Goal: Task Accomplishment & Management: Manage account settings

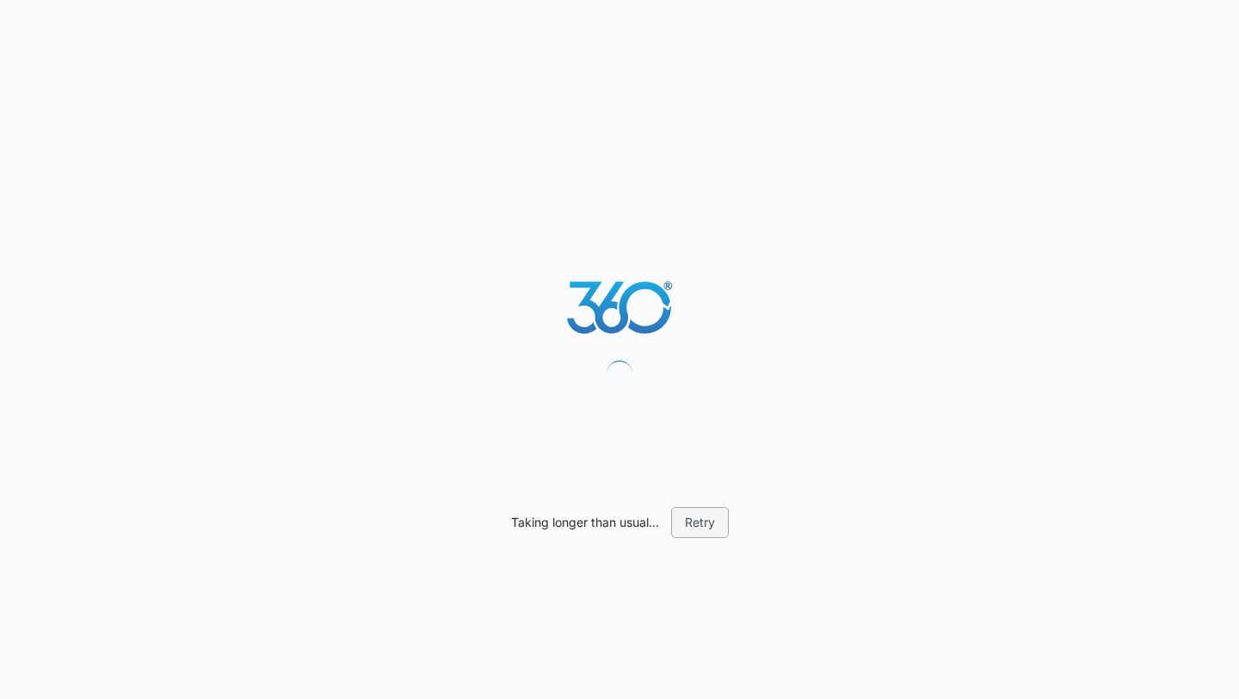
click at [698, 526] on button "Retry" at bounding box center [700, 522] width 58 height 31
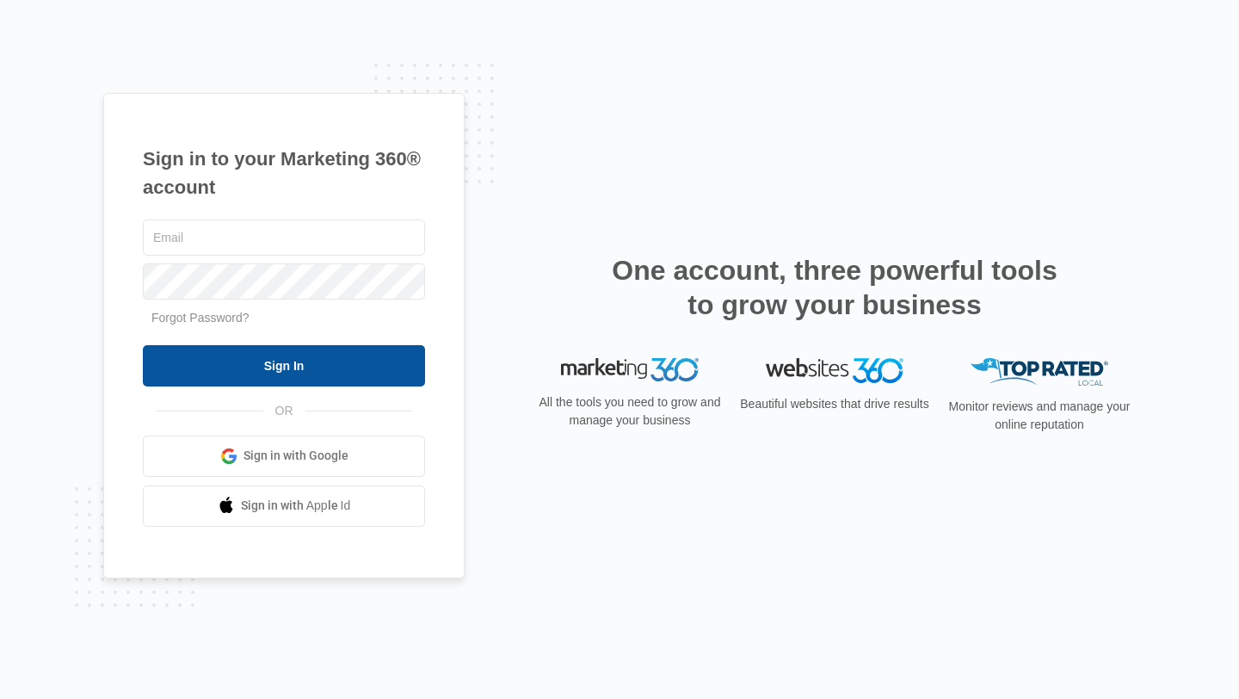
type input "[EMAIL_ADDRESS][DOMAIN_NAME]"
click at [294, 375] on input "Sign In" at bounding box center [284, 365] width 282 height 41
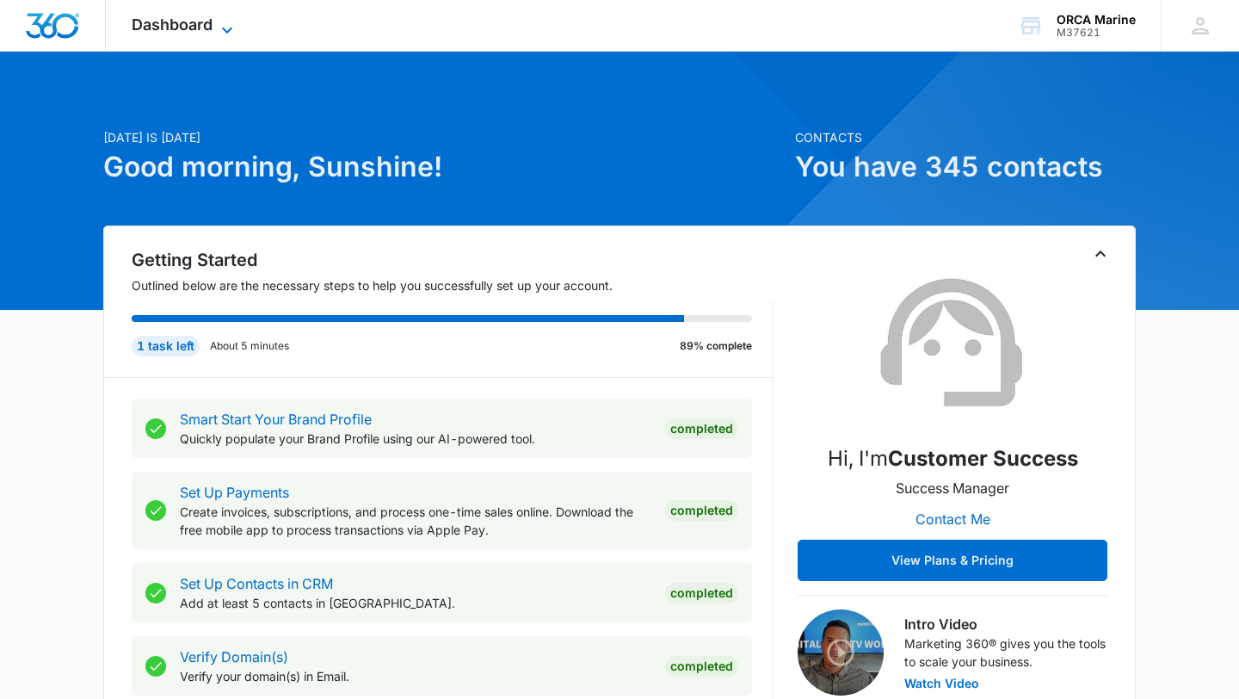
click at [213, 27] on span "Dashboard" at bounding box center [172, 24] width 81 height 18
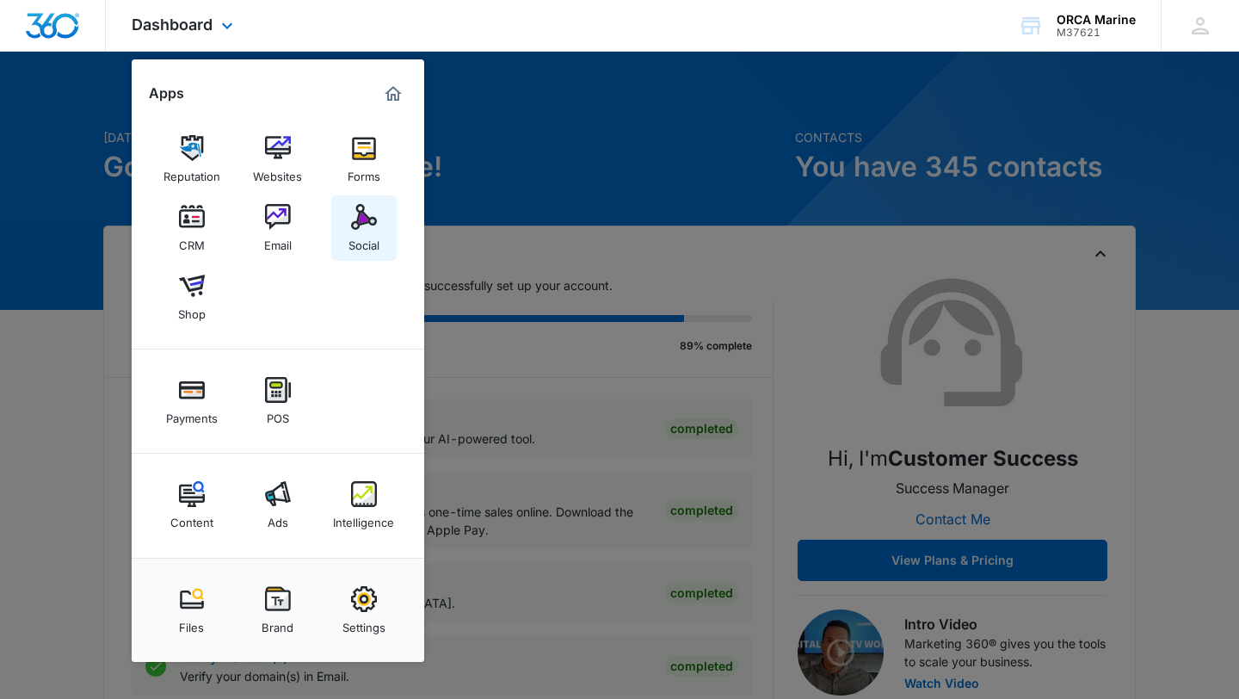
click at [363, 222] on img at bounding box center [364, 217] width 26 height 26
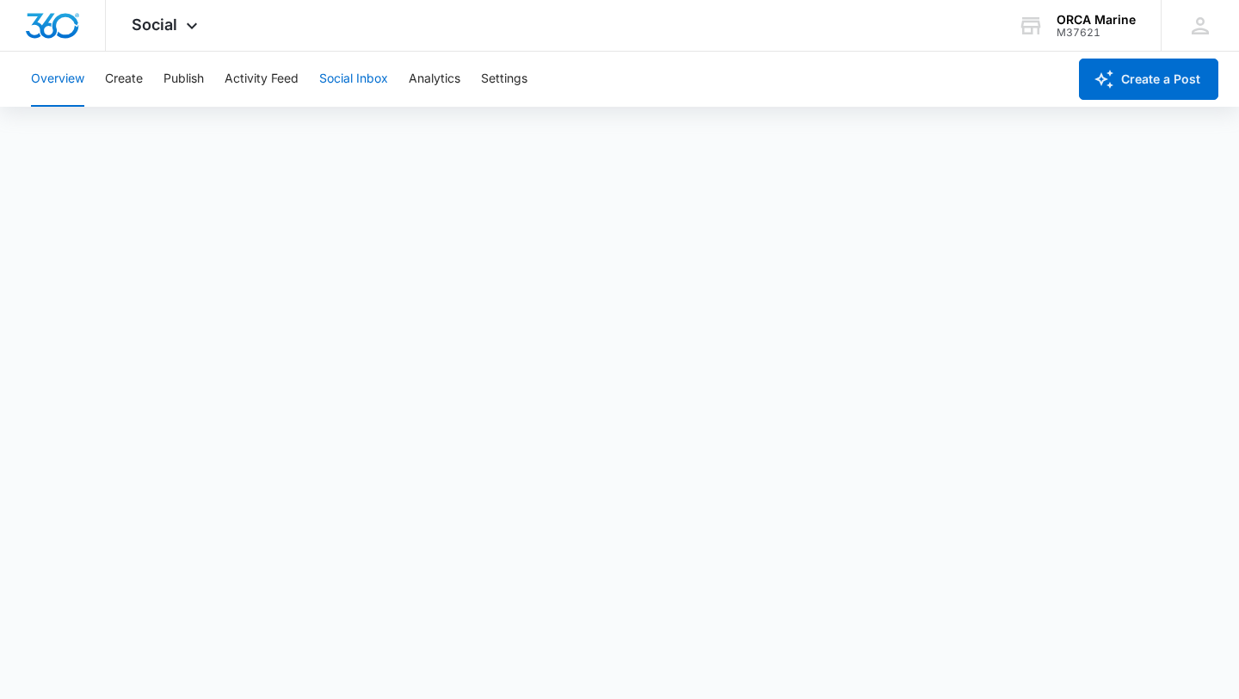
click at [336, 81] on button "Social Inbox" at bounding box center [353, 79] width 69 height 55
click at [268, 78] on button "Activity Feed" at bounding box center [262, 79] width 74 height 55
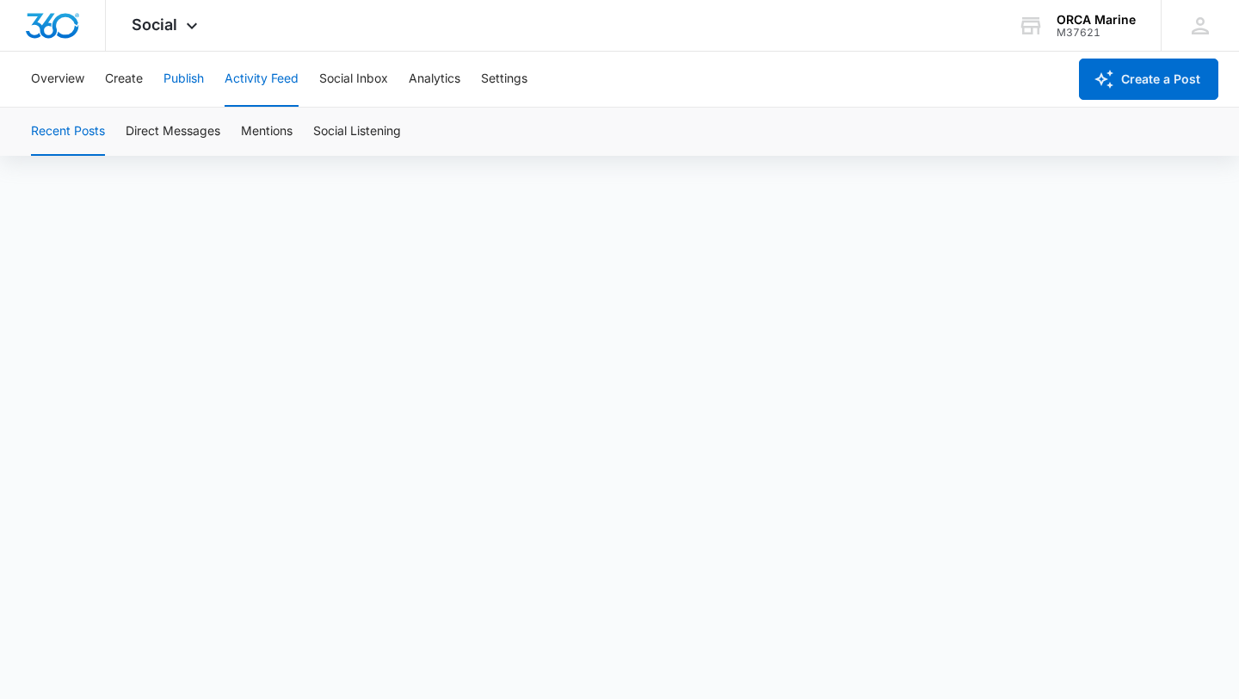
click at [187, 78] on button "Publish" at bounding box center [183, 79] width 40 height 55
click at [123, 78] on button "Create" at bounding box center [124, 79] width 38 height 55
click at [188, 79] on button "Publish" at bounding box center [183, 79] width 40 height 55
click at [274, 79] on button "Activity Feed" at bounding box center [262, 79] width 74 height 55
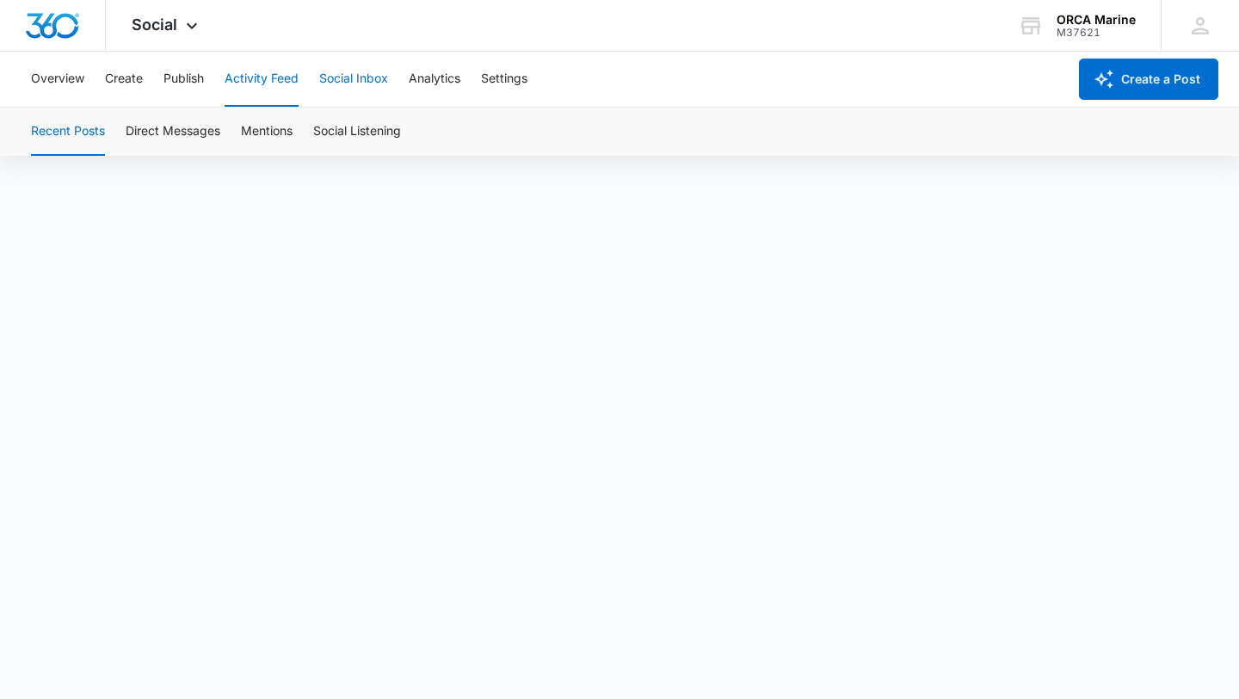
click at [355, 81] on button "Social Inbox" at bounding box center [353, 79] width 69 height 55
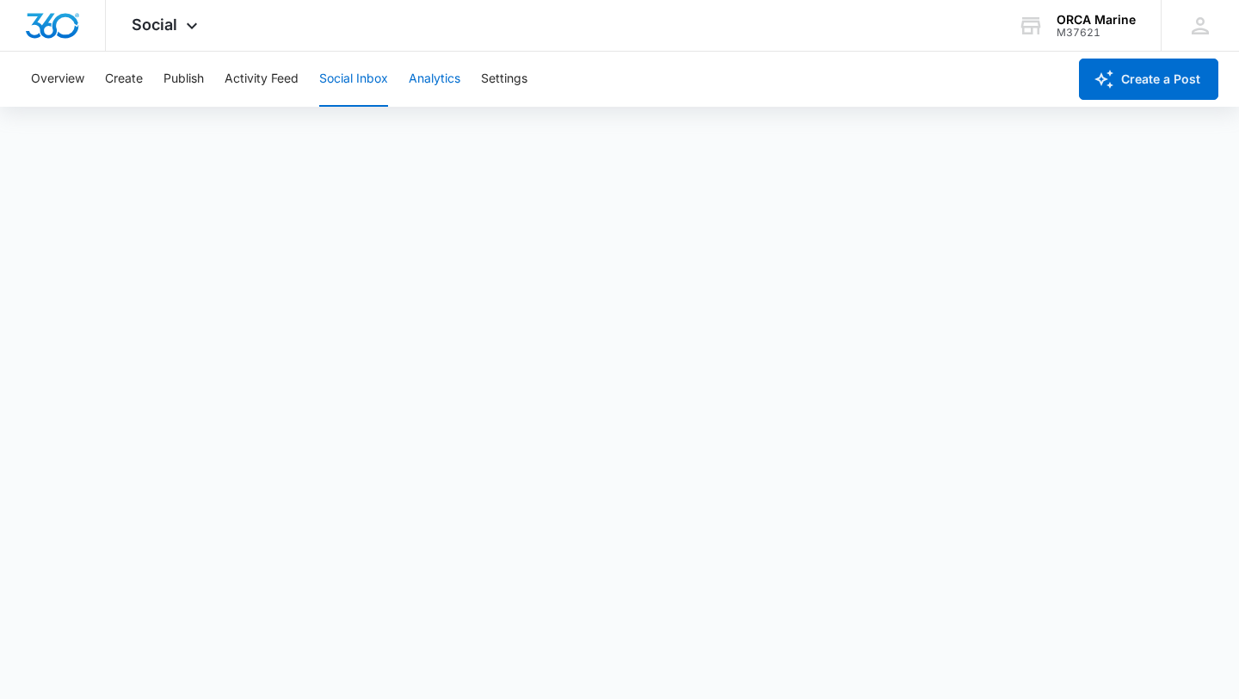
click at [447, 82] on button "Analytics" at bounding box center [435, 79] width 52 height 55
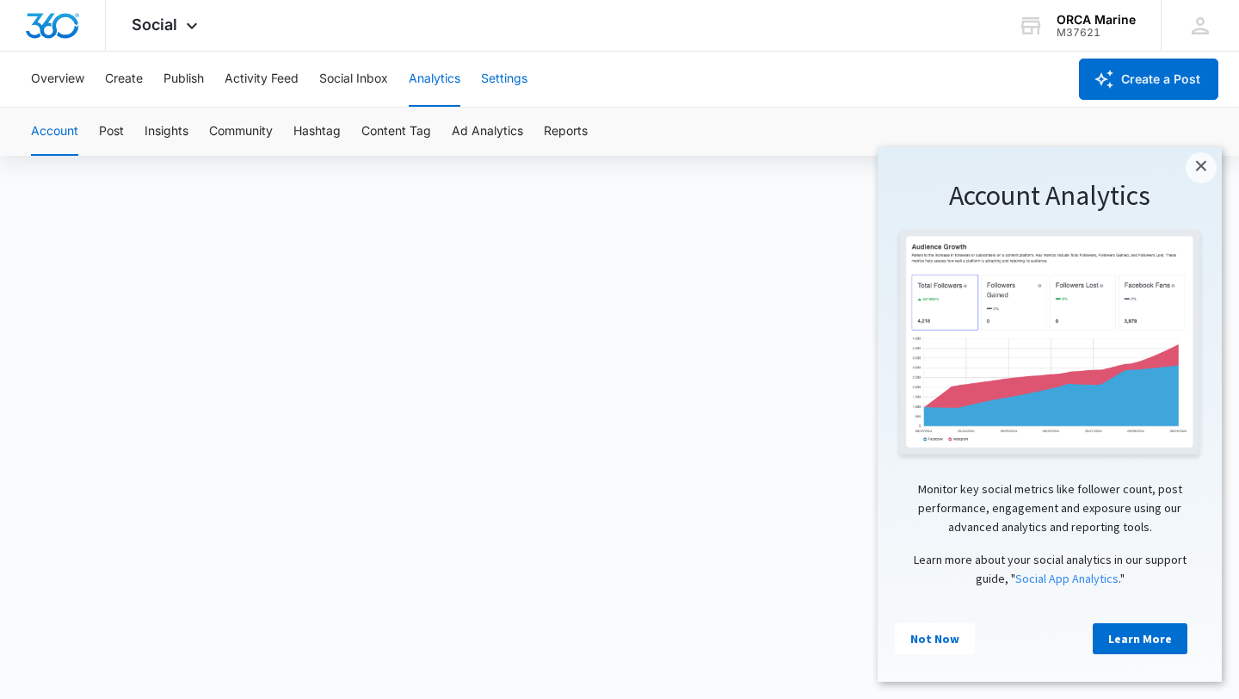
click at [499, 79] on button "Settings" at bounding box center [504, 79] width 46 height 55
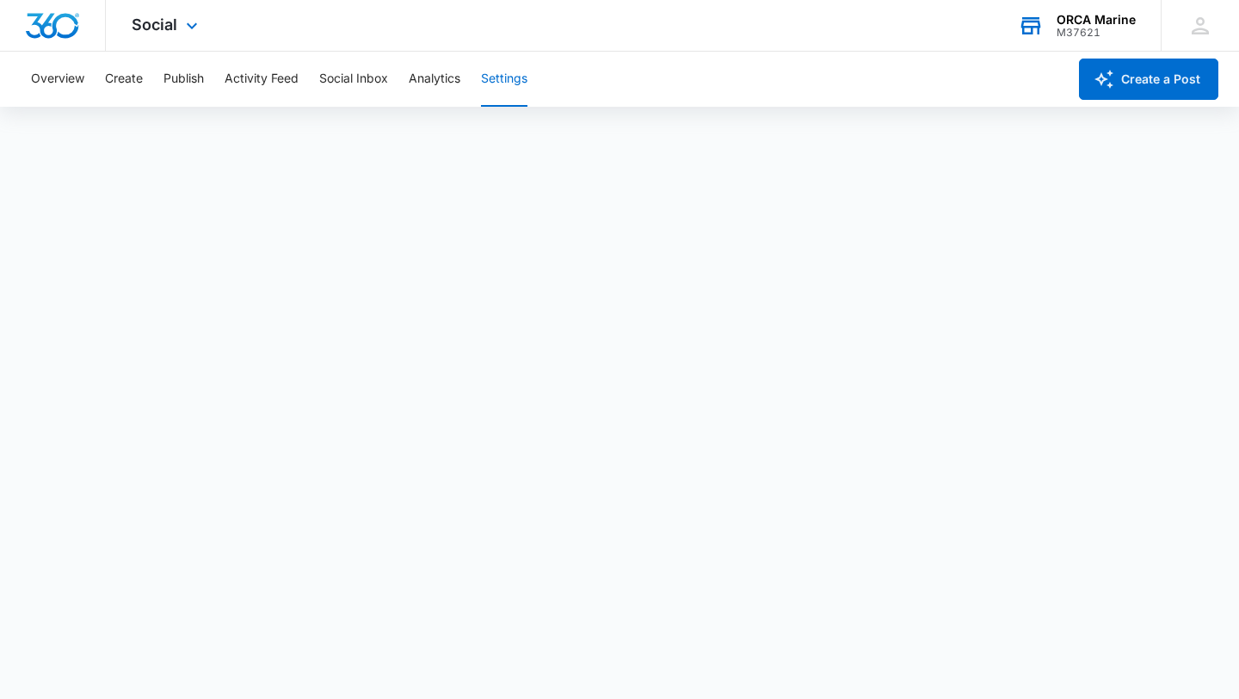
click at [1118, 29] on div "M37621" at bounding box center [1095, 33] width 79 height 12
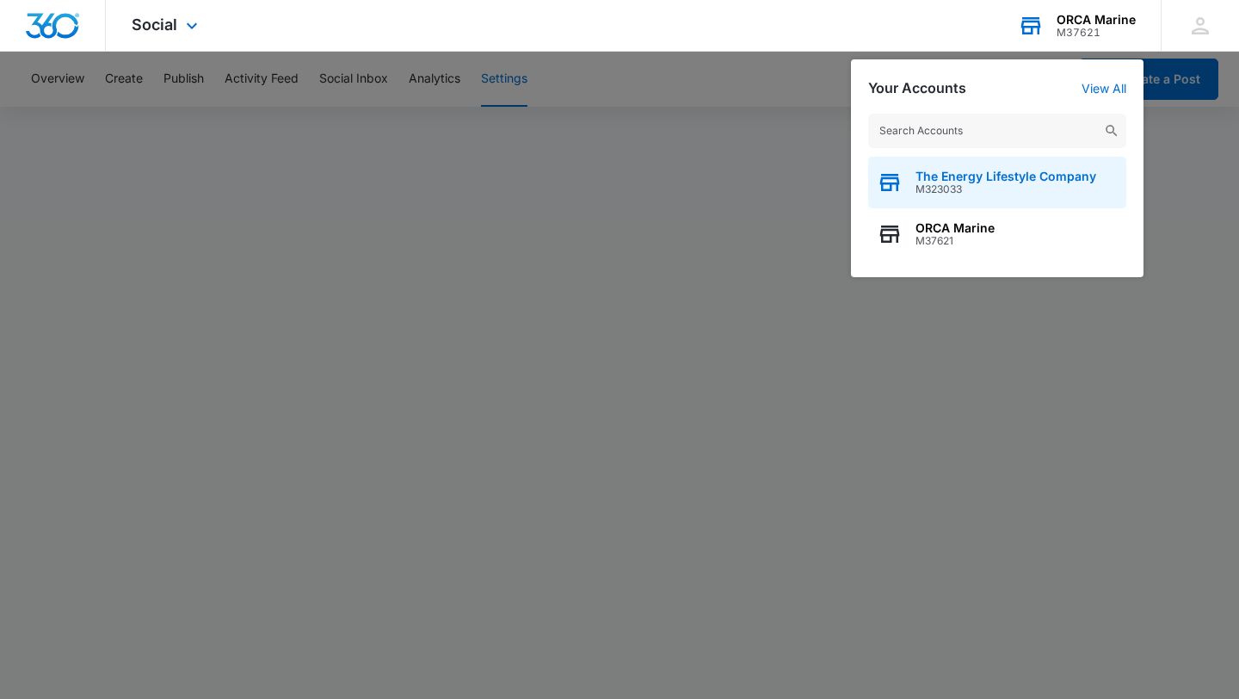
click at [964, 194] on span "M323033" at bounding box center [1005, 189] width 181 height 12
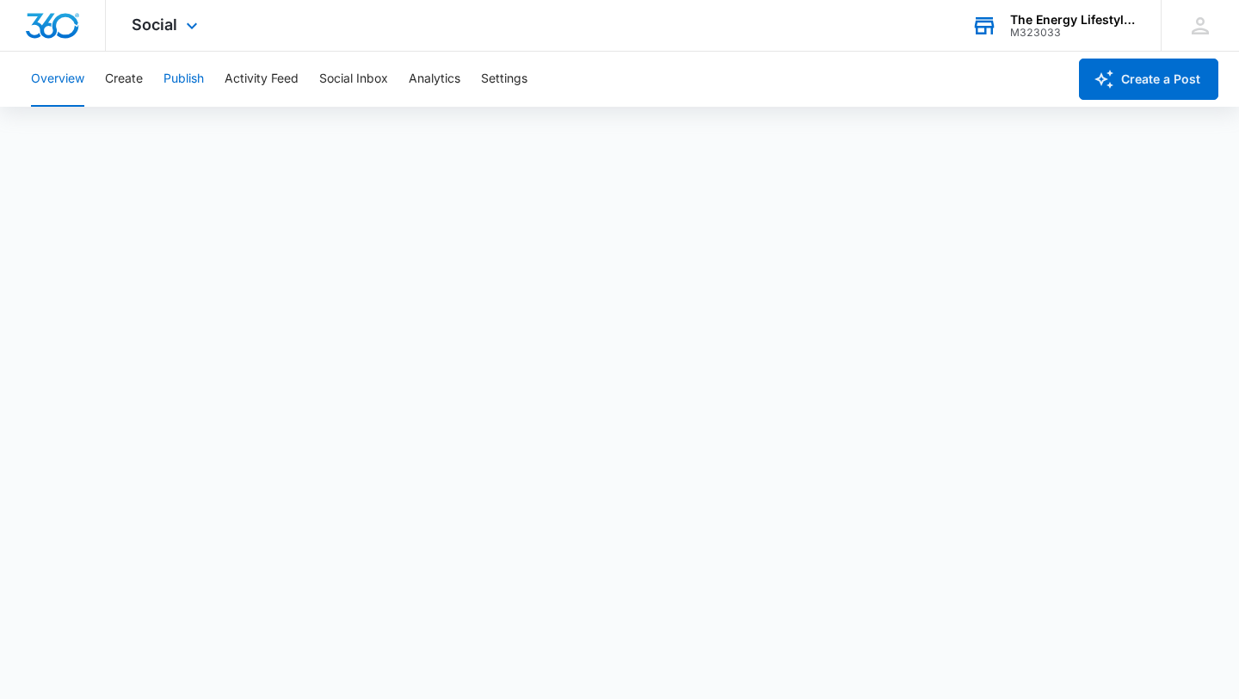
click at [177, 77] on button "Publish" at bounding box center [183, 79] width 40 height 55
click at [135, 78] on button "Create" at bounding box center [124, 79] width 38 height 55
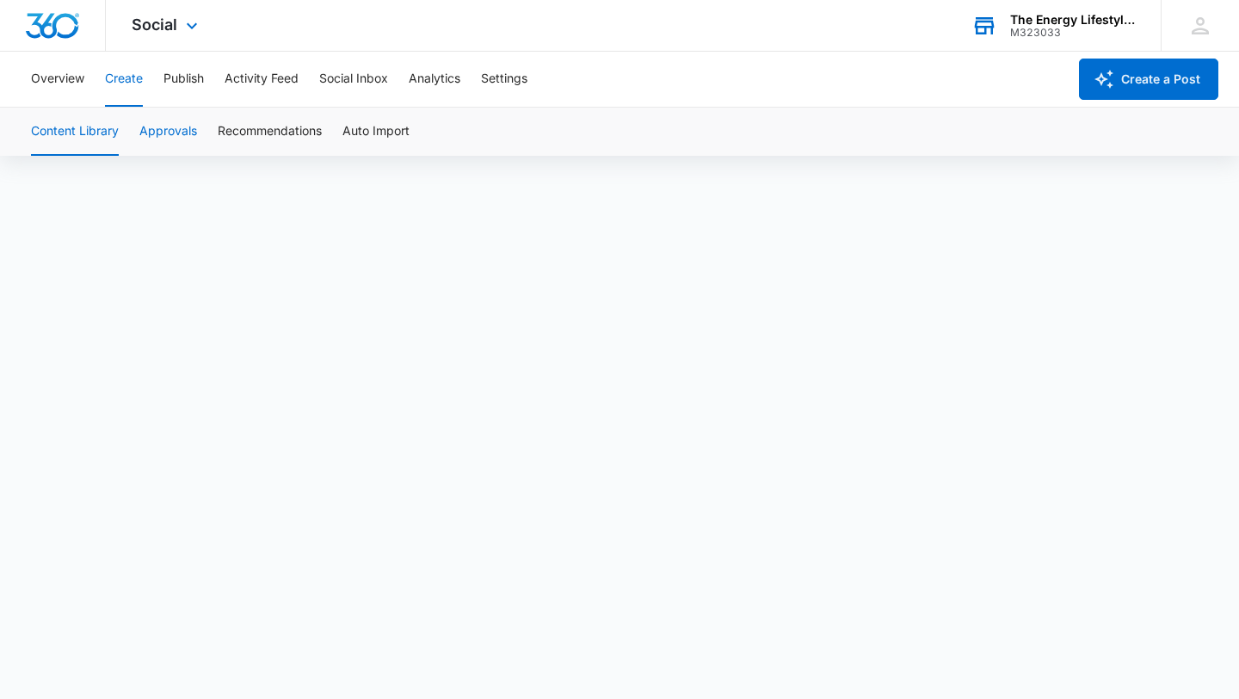
click at [174, 132] on button "Approvals" at bounding box center [168, 132] width 58 height 48
click at [251, 131] on button "Recommendations" at bounding box center [270, 132] width 104 height 48
click at [108, 129] on button "Content Library" at bounding box center [75, 132] width 88 height 48
click at [189, 22] on icon at bounding box center [192, 30] width 21 height 21
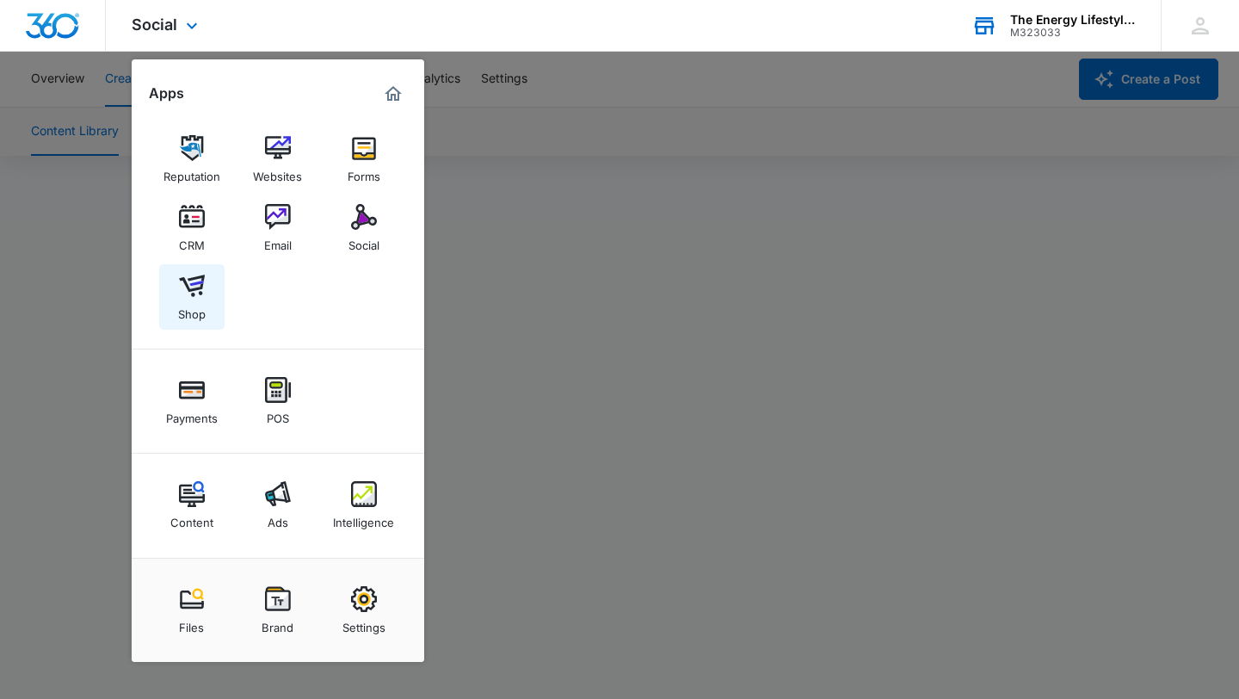
click at [194, 294] on img at bounding box center [192, 286] width 26 height 26
